Goal: Information Seeking & Learning: Learn about a topic

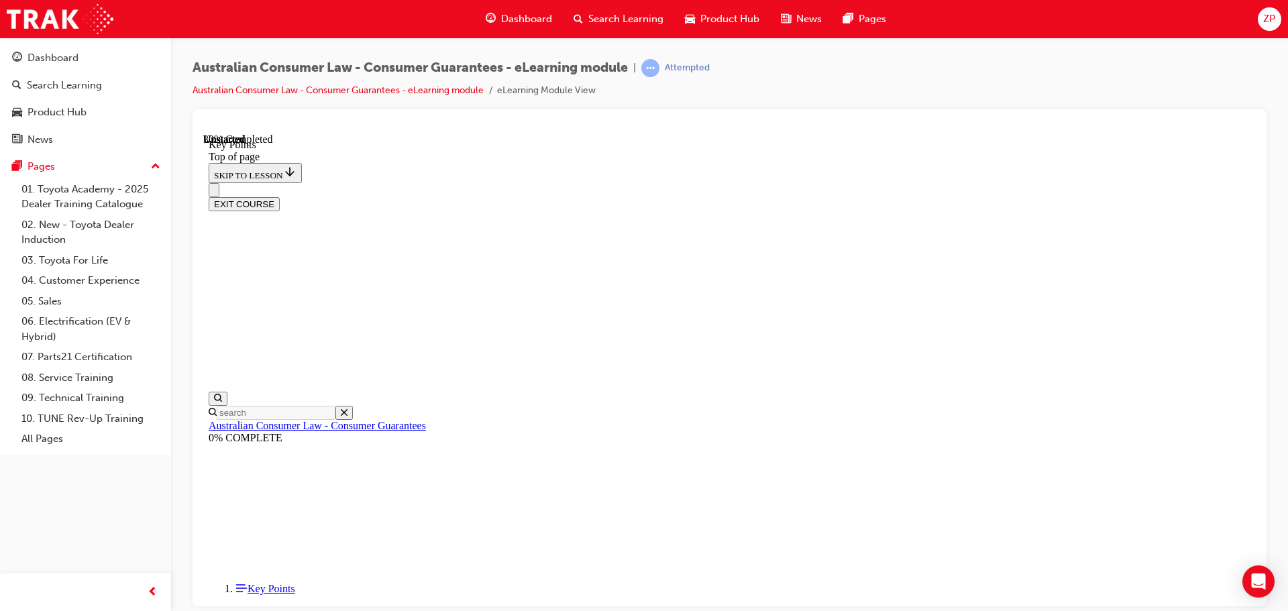
scroll to position [593, 0]
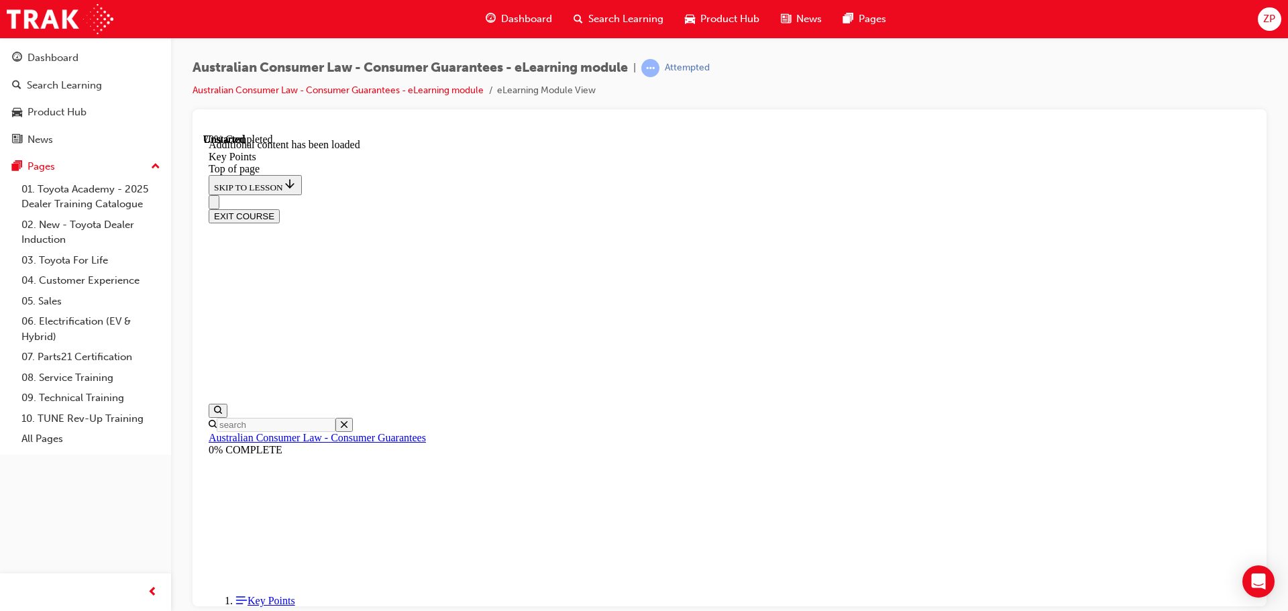
scroll to position [1754, 0]
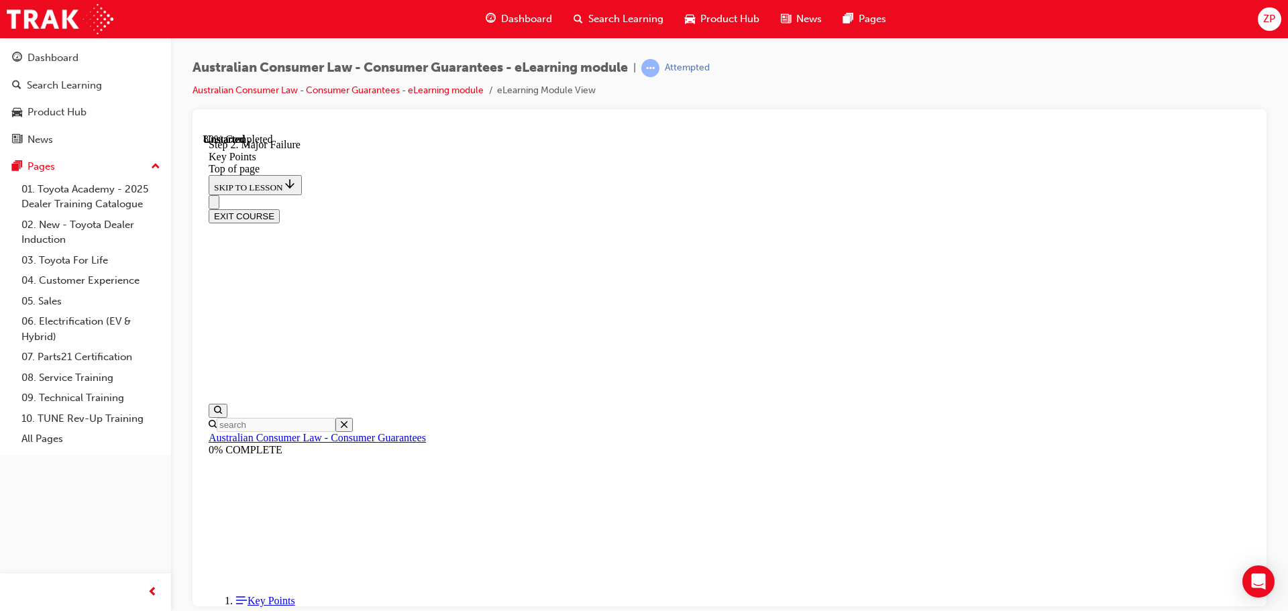
scroll to position [2155, 0]
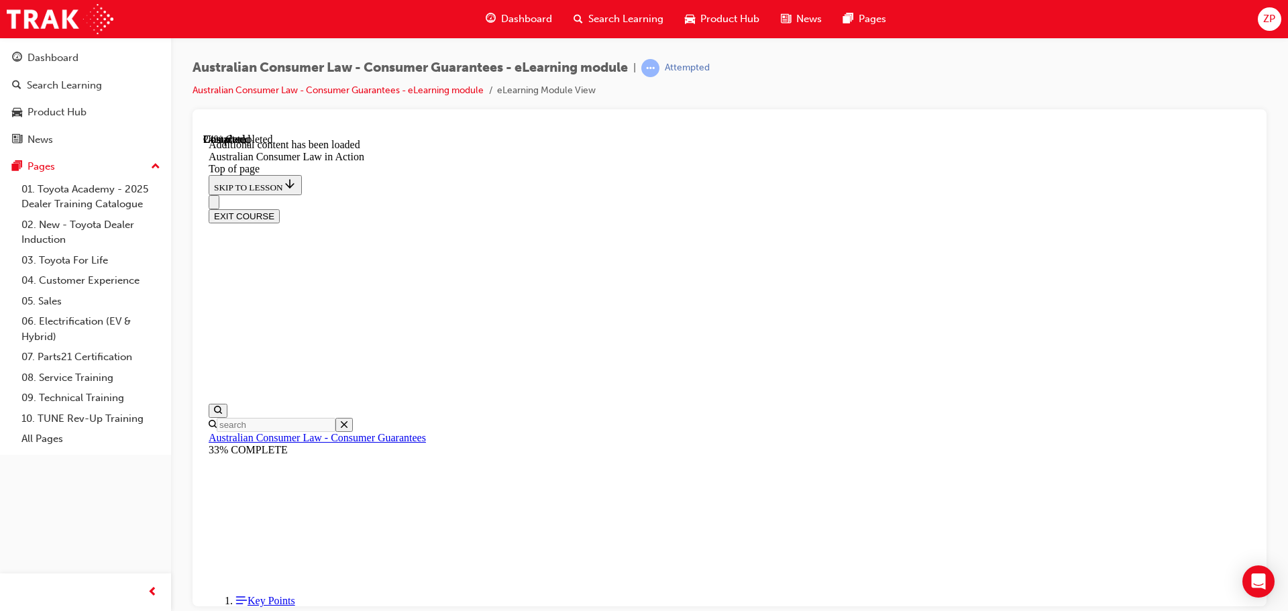
scroll to position [767, 0]
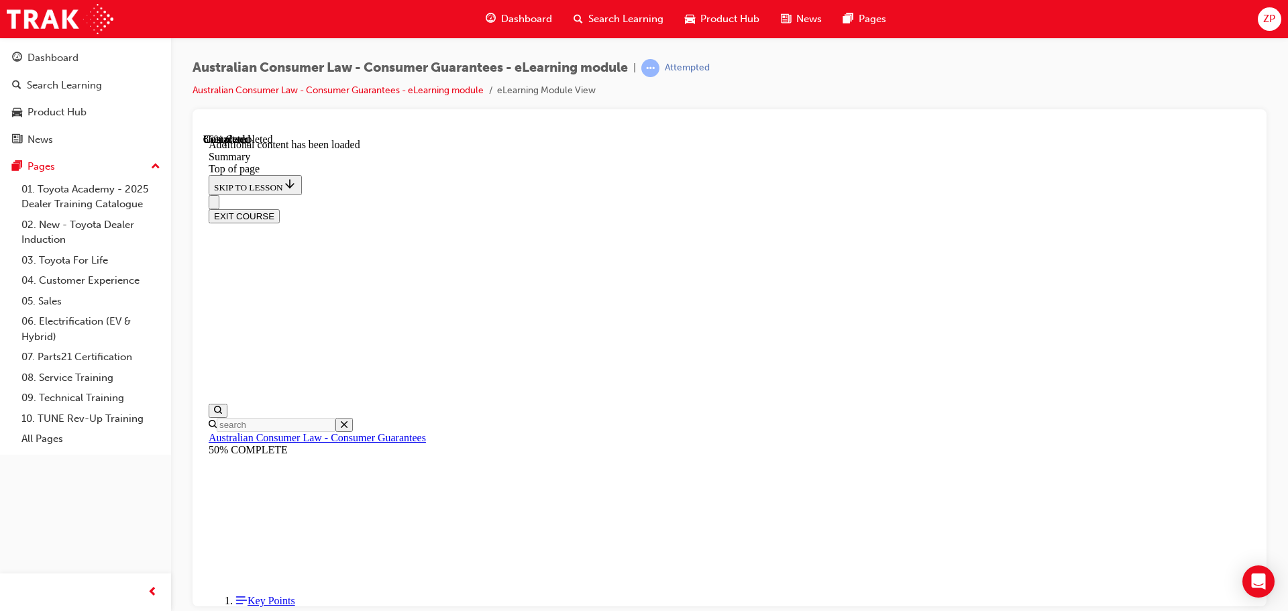
drag, startPoint x: 574, startPoint y: 399, endPoint x: 571, endPoint y: 444, distance: 45.0
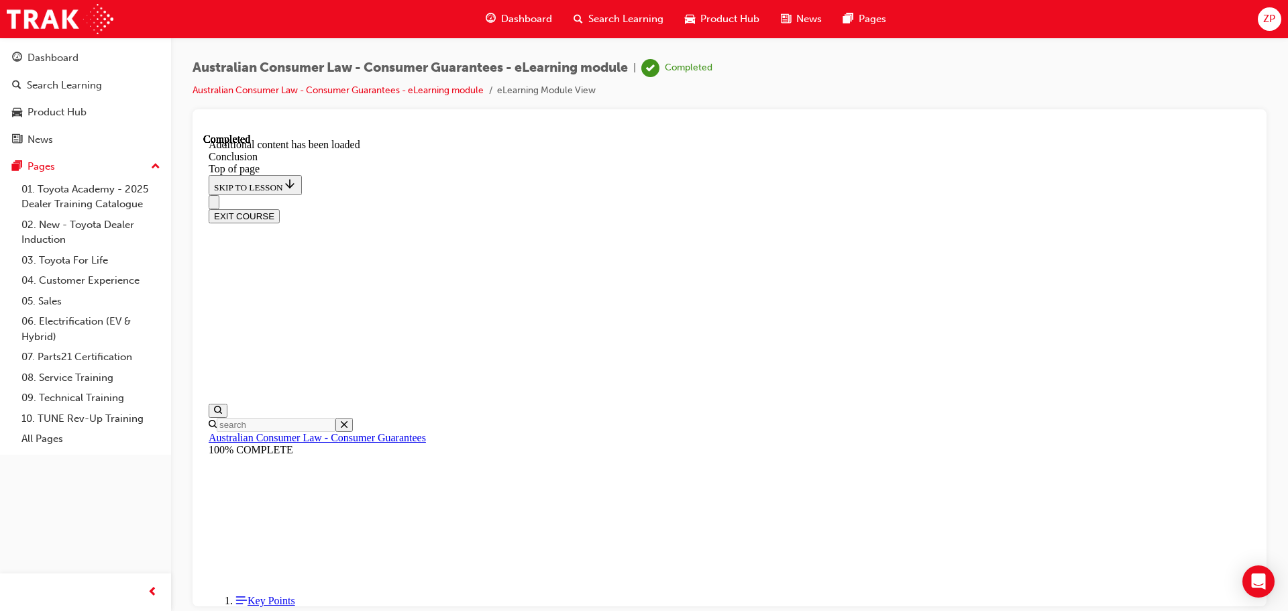
click at [280, 209] on button "EXIT COURSE" at bounding box center [244, 216] width 71 height 14
click at [747, 106] on div "Australian Consumer Law - Consumer Guarantees - eLearning module | Completed Au…" at bounding box center [730, 84] width 1074 height 50
